Goal: Task Accomplishment & Management: Use online tool/utility

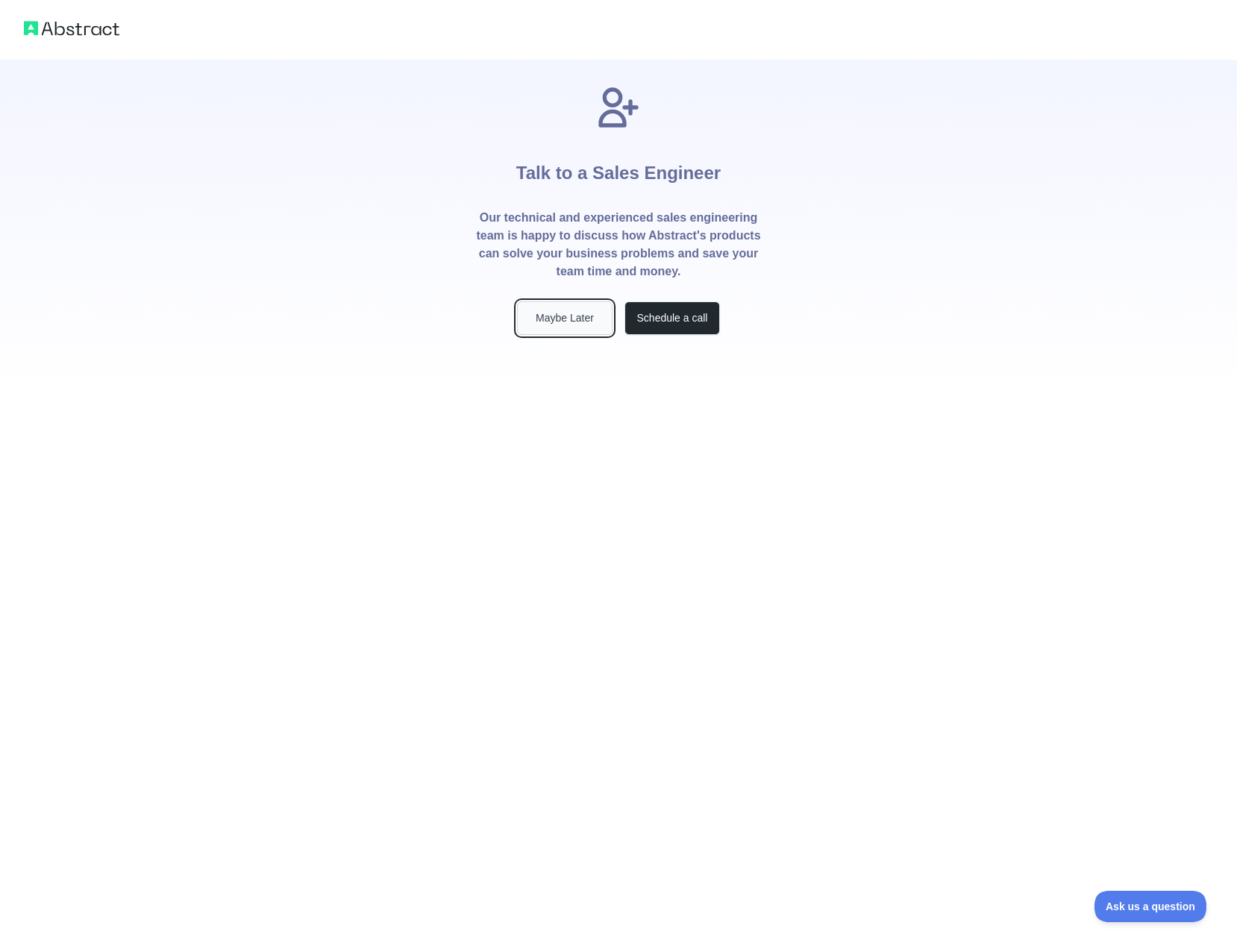
click at [584, 320] on button "Maybe Later" at bounding box center [565, 318] width 95 height 33
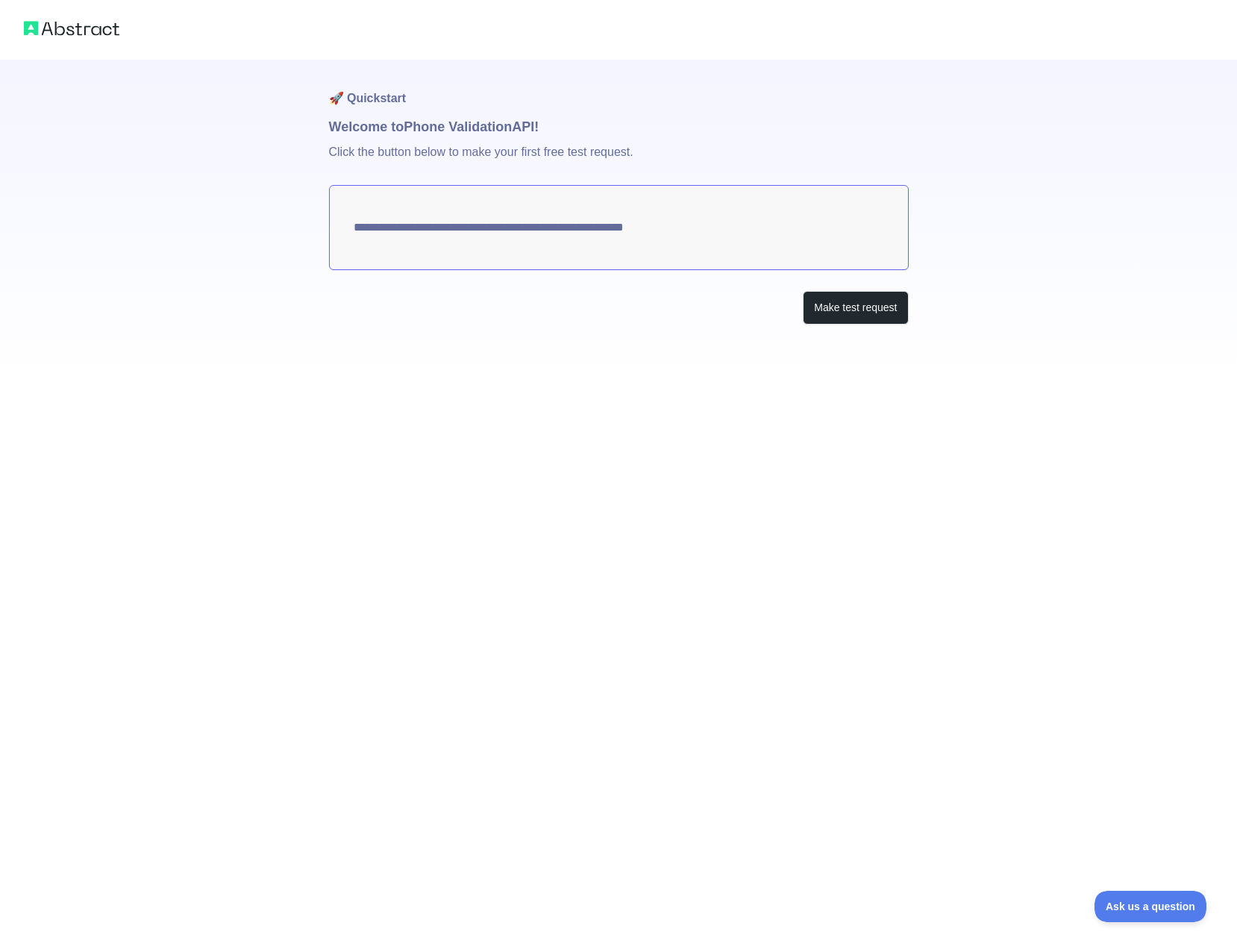
click at [722, 227] on textarea "**********" at bounding box center [618, 227] width 580 height 85
click at [843, 300] on button "Make test request" at bounding box center [855, 308] width 105 height 33
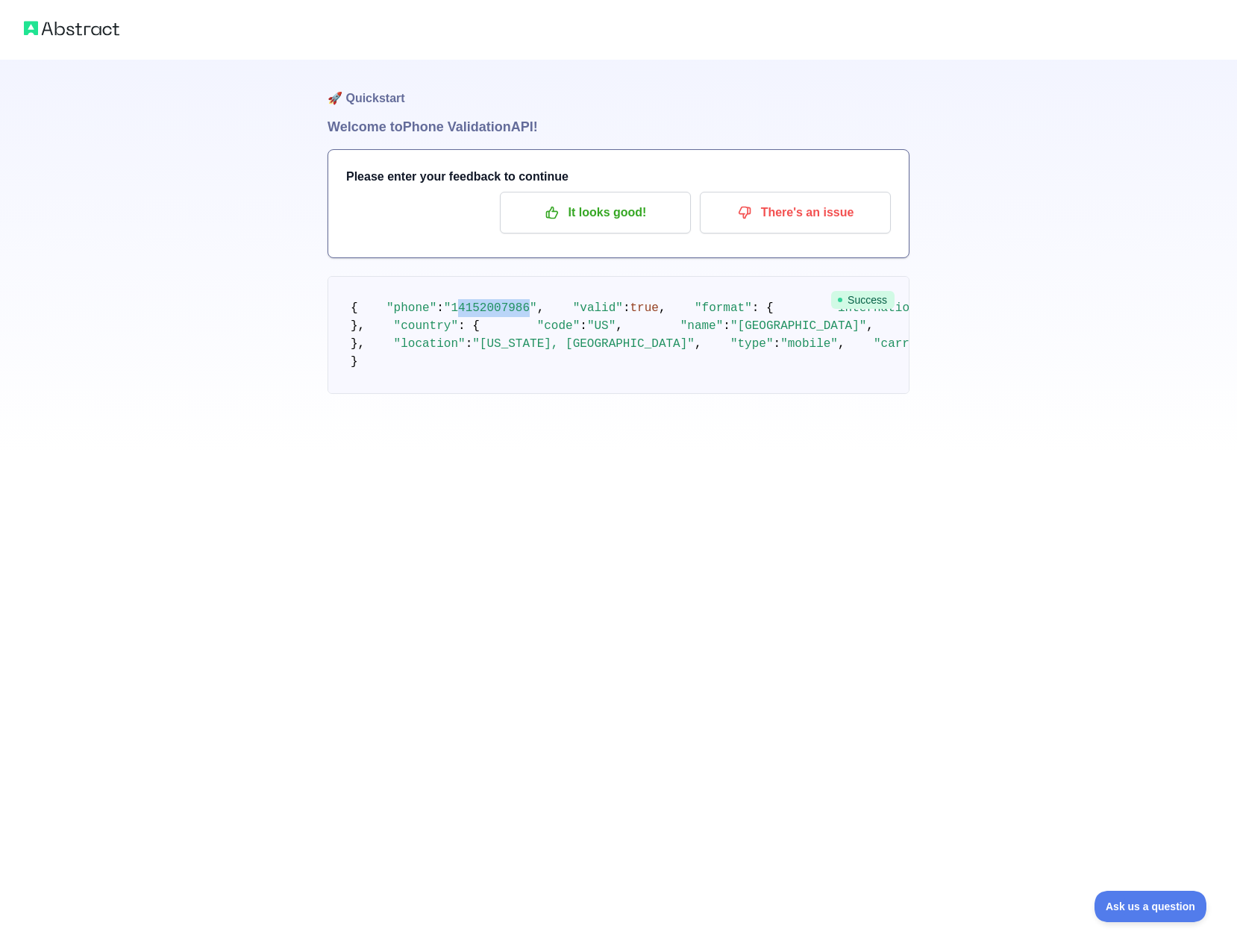
drag, startPoint x: 513, startPoint y: 328, endPoint x: 452, endPoint y: 329, distance: 61.0
click at [452, 315] on span ""14152007986"" at bounding box center [491, 308] width 94 height 13
drag, startPoint x: 452, startPoint y: 329, endPoint x: 564, endPoint y: 373, distance: 120.3
click at [945, 315] on span ""[PHONE_NUMBER]"" at bounding box center [1002, 308] width 115 height 13
drag, startPoint x: 449, startPoint y: 323, endPoint x: 514, endPoint y: 330, distance: 65.4
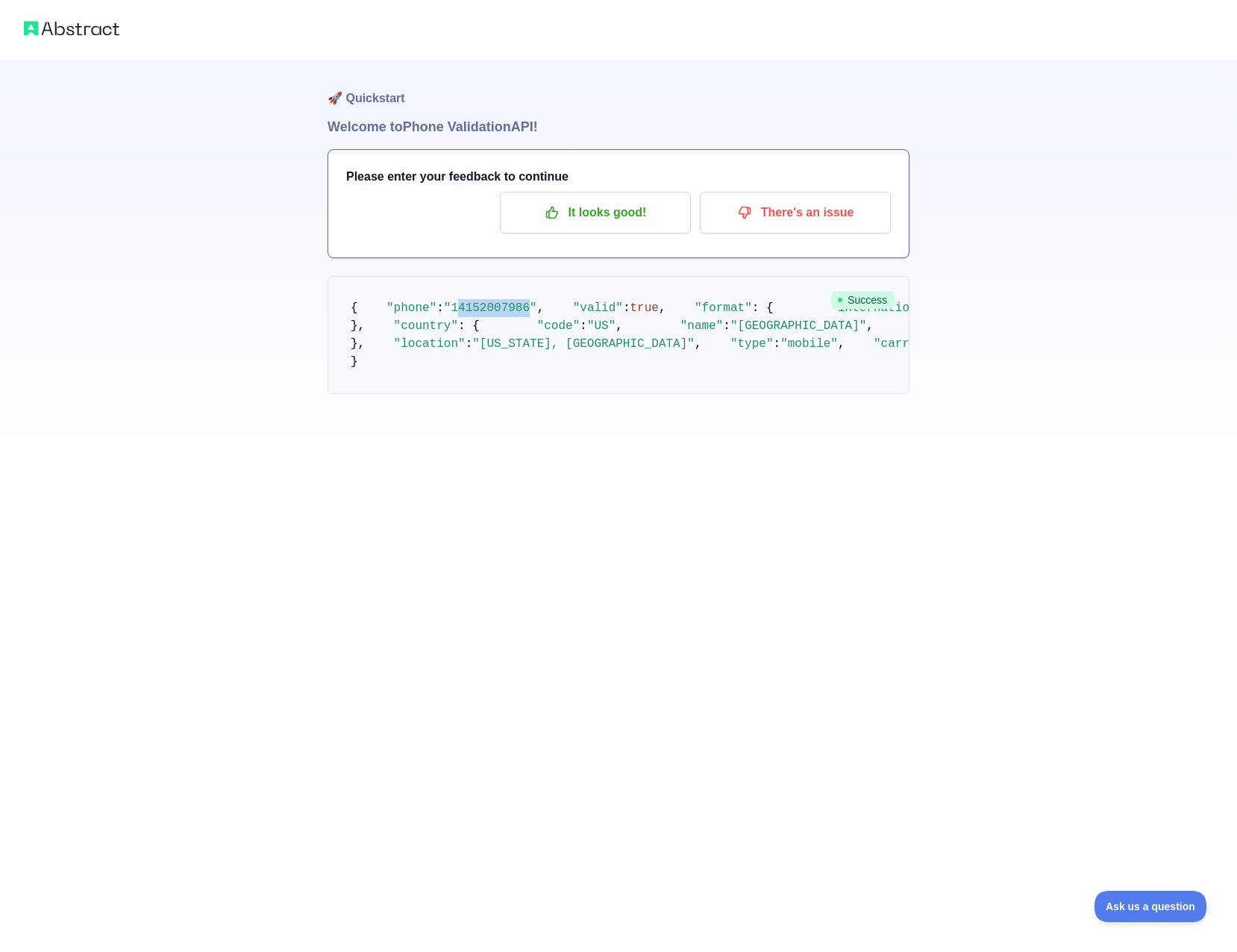
click at [514, 315] on span ""14152007986"" at bounding box center [491, 308] width 94 height 13
click at [766, 329] on pre "{ "phone" : "[PHONE_NUMBER]" , "valid" : true , "format" : { "international" : …" at bounding box center [618, 335] width 582 height 118
click at [779, 209] on p "There's an issue" at bounding box center [795, 212] width 169 height 25
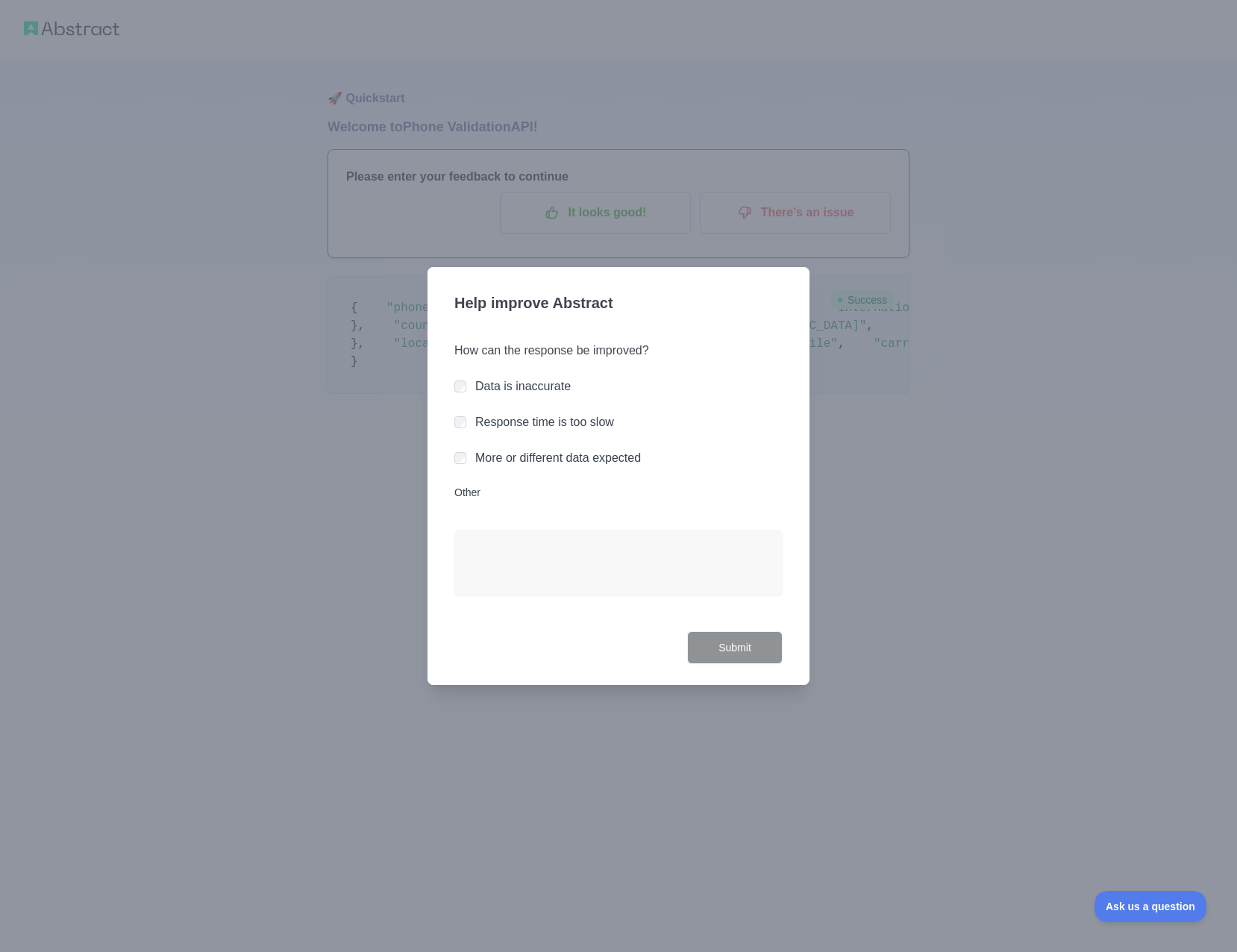
click at [467, 380] on div "Data is inaccurate" at bounding box center [618, 386] width 328 height 18
click at [715, 648] on button "Submit" at bounding box center [735, 648] width 95 height 33
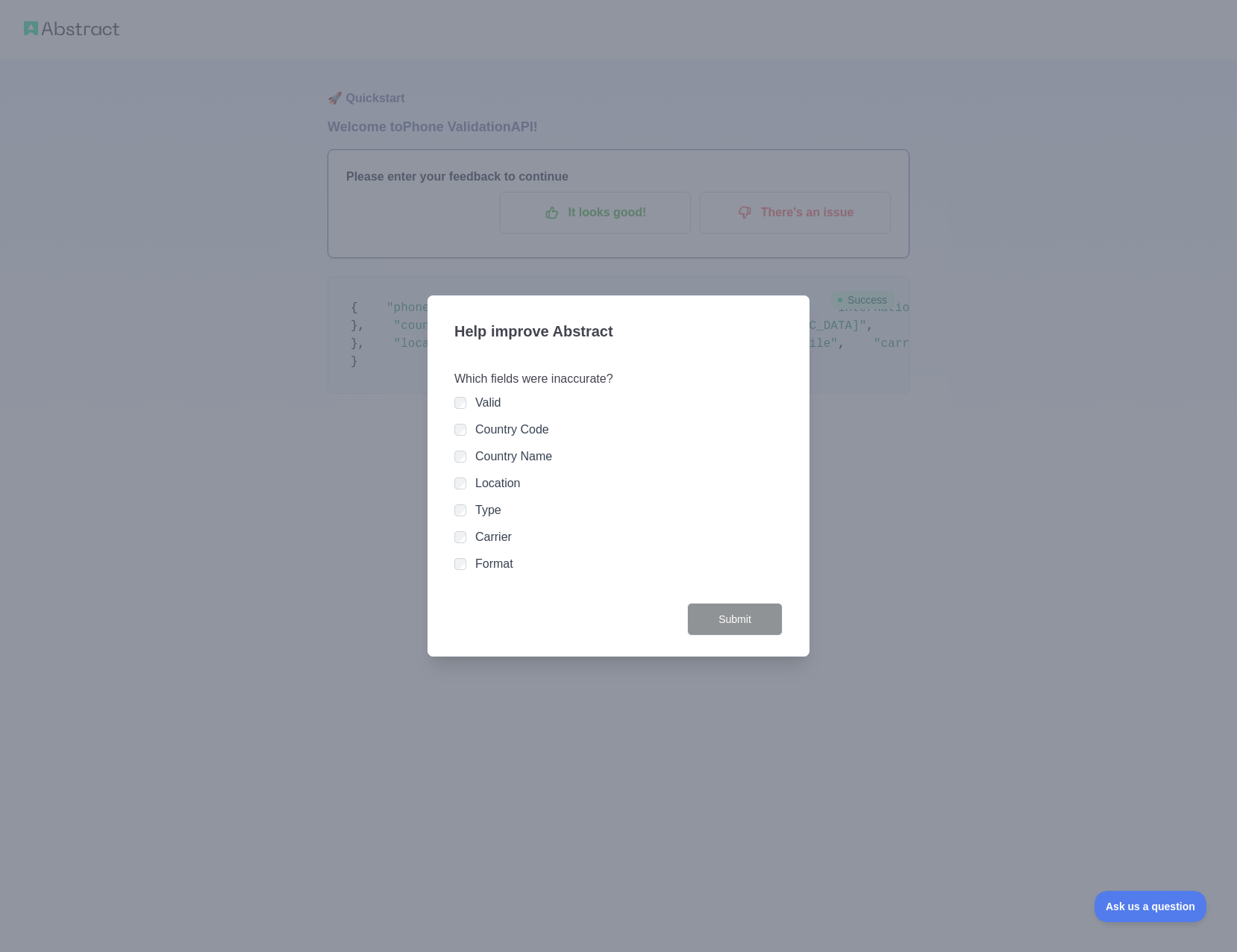
click at [437, 283] on div at bounding box center [618, 476] width 1237 height 952
drag, startPoint x: 861, startPoint y: 765, endPoint x: 653, endPoint y: 598, distance: 266.7
click at [829, 738] on div at bounding box center [618, 476] width 1237 height 952
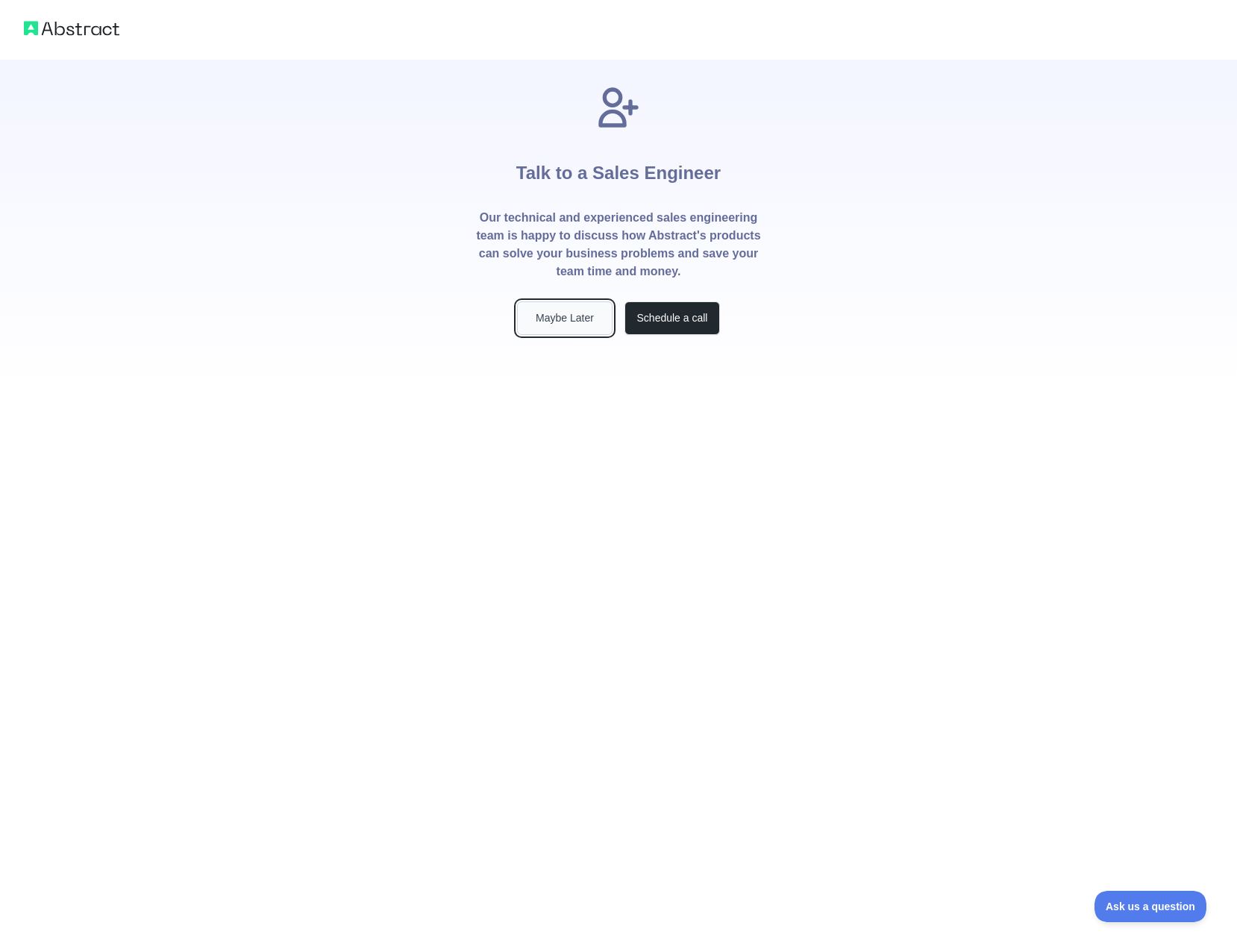
click at [580, 320] on button "Maybe Later" at bounding box center [565, 318] width 95 height 33
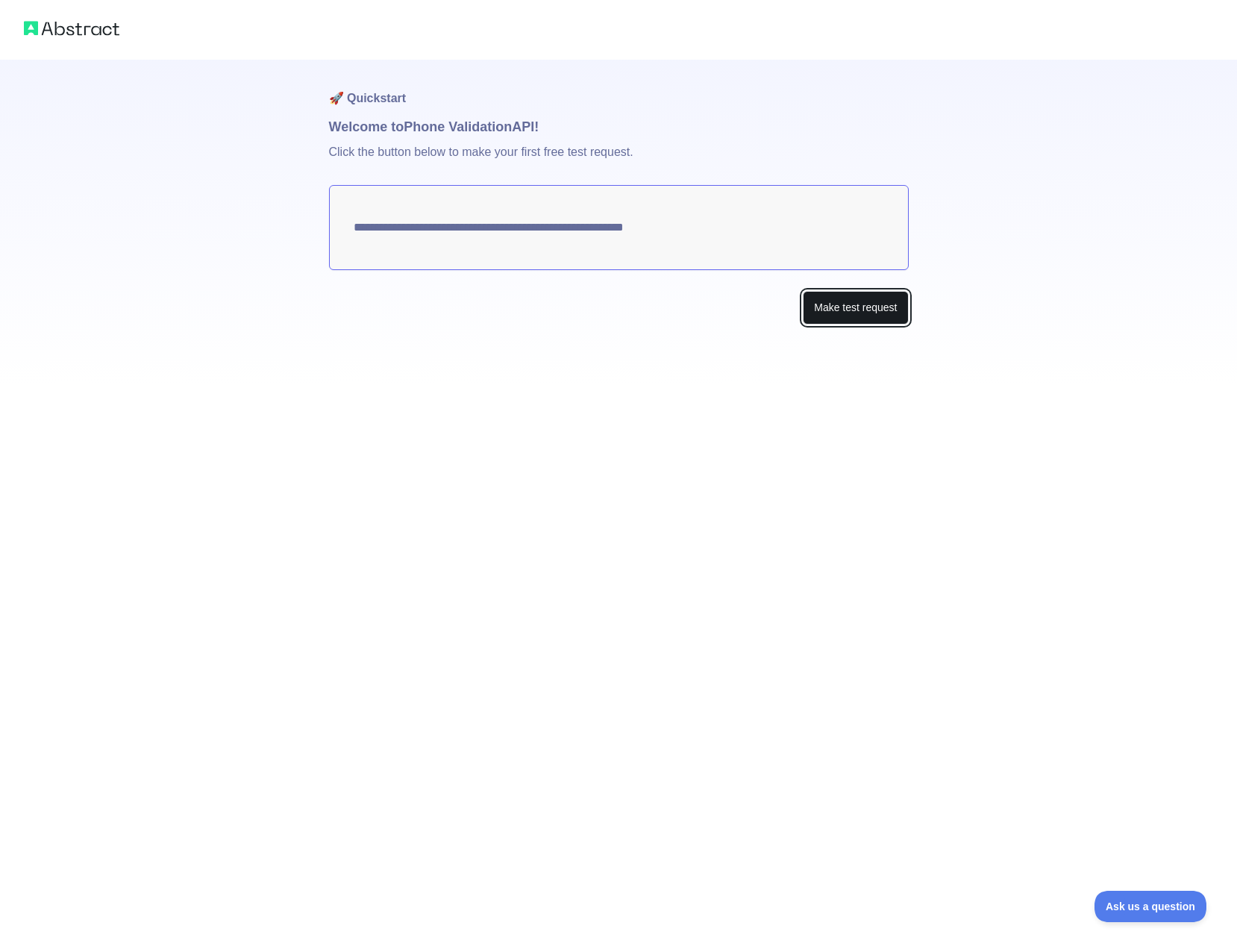
click at [873, 313] on button "Make test request" at bounding box center [855, 308] width 105 height 33
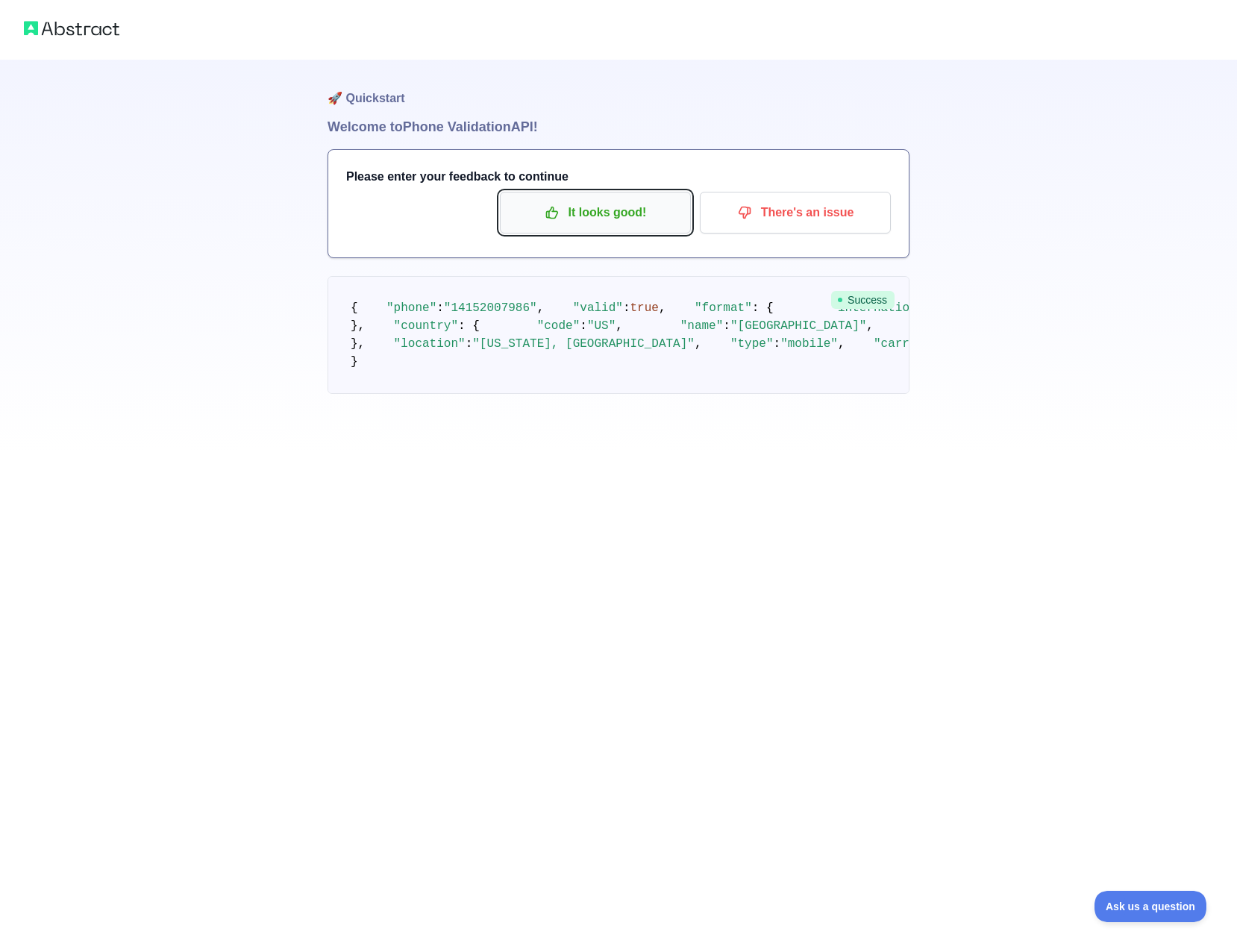
click at [618, 229] on button "It looks good!" at bounding box center [595, 212] width 191 height 42
